Goal: Find contact information: Obtain details needed to contact an individual or organization

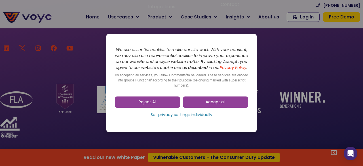
scroll to position [3814, 0]
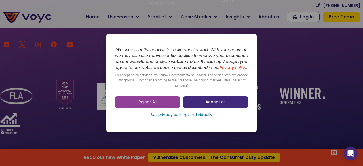
click at [204, 104] on link "Accept all" at bounding box center [215, 101] width 65 height 11
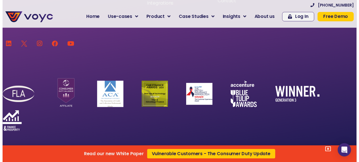
scroll to position [3804, 0]
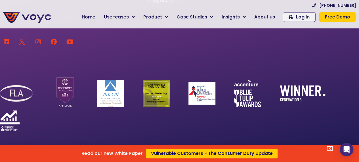
click at [156, 49] on div "Read our new White Paper Vulnerable Customers - The Consumer Duty Update" at bounding box center [179, 81] width 359 height 162
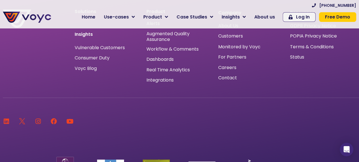
scroll to position [3695, 0]
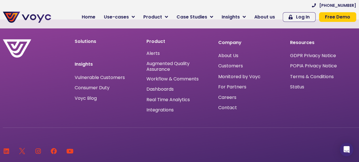
click at [232, 107] on span "Contact" at bounding box center [227, 107] width 19 height 0
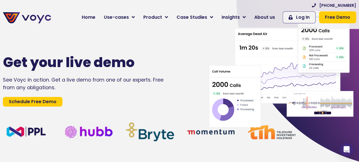
click at [154, 44] on div "Get your live demo See Voyc in action. Get a live demo from one of our experts.…" at bounding box center [97, 80] width 194 height 162
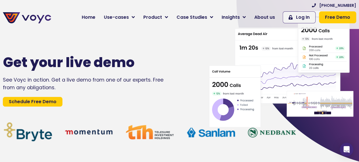
click at [153, 51] on div "Get your live demo See Voyc in action. Get a live demo from one of our experts.…" at bounding box center [97, 80] width 194 height 162
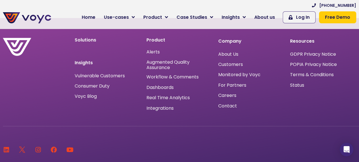
scroll to position [416, 0]
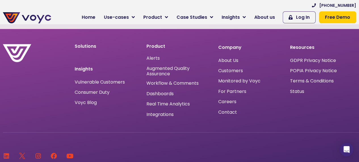
click at [226, 112] on span "Contact" at bounding box center [227, 112] width 19 height 0
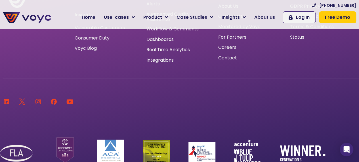
scroll to position [416, 0]
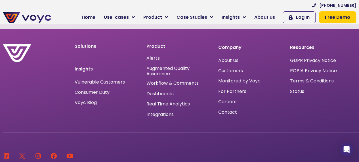
click at [227, 112] on span "Contact" at bounding box center [227, 112] width 19 height 0
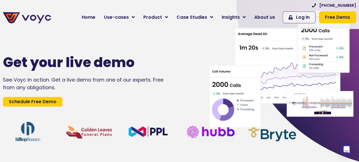
click at [160, 51] on div "Get your live demo See Voyc in action. Get a live demo from one of our experts.…" at bounding box center [97, 80] width 194 height 162
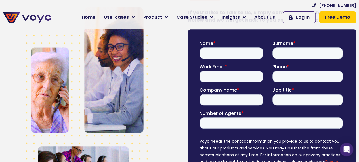
scroll to position [189, 0]
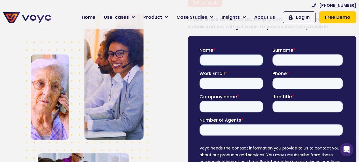
click at [228, 62] on input "Name *" at bounding box center [231, 59] width 64 height 11
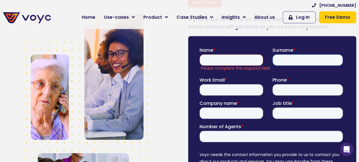
click at [289, 64] on input "Surname *" at bounding box center [307, 59] width 71 height 11
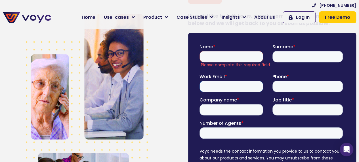
click at [223, 86] on input "Work Email *" at bounding box center [231, 86] width 64 height 11
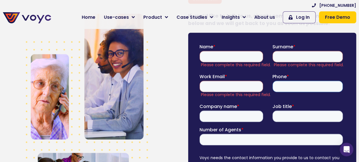
drag, startPoint x: 288, startPoint y: 85, endPoint x: 288, endPoint y: 89, distance: 3.1
click at [288, 89] on input "Phone *" at bounding box center [307, 86] width 71 height 11
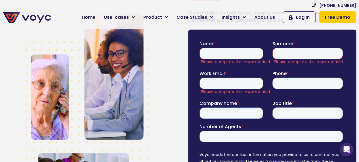
click at [214, 114] on input "Company name *" at bounding box center [231, 112] width 64 height 11
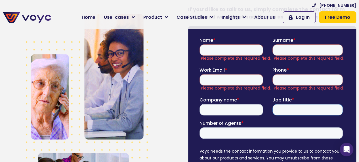
drag, startPoint x: 282, startPoint y: 114, endPoint x: 282, endPoint y: 117, distance: 3.4
click at [282, 117] on fieldset "Company name * Job title *" at bounding box center [272, 108] width 146 height 23
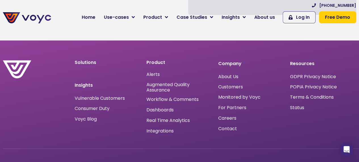
scroll to position [426, 0]
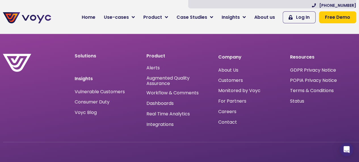
click at [229, 122] on span "Contact" at bounding box center [227, 122] width 19 height 0
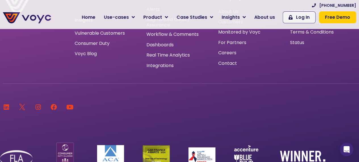
scroll to position [462, 0]
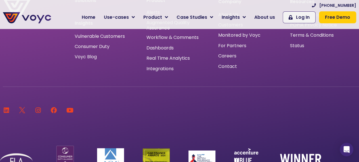
click at [55, 113] on icon at bounding box center [54, 110] width 6 height 6
